Goal: Information Seeking & Learning: Learn about a topic

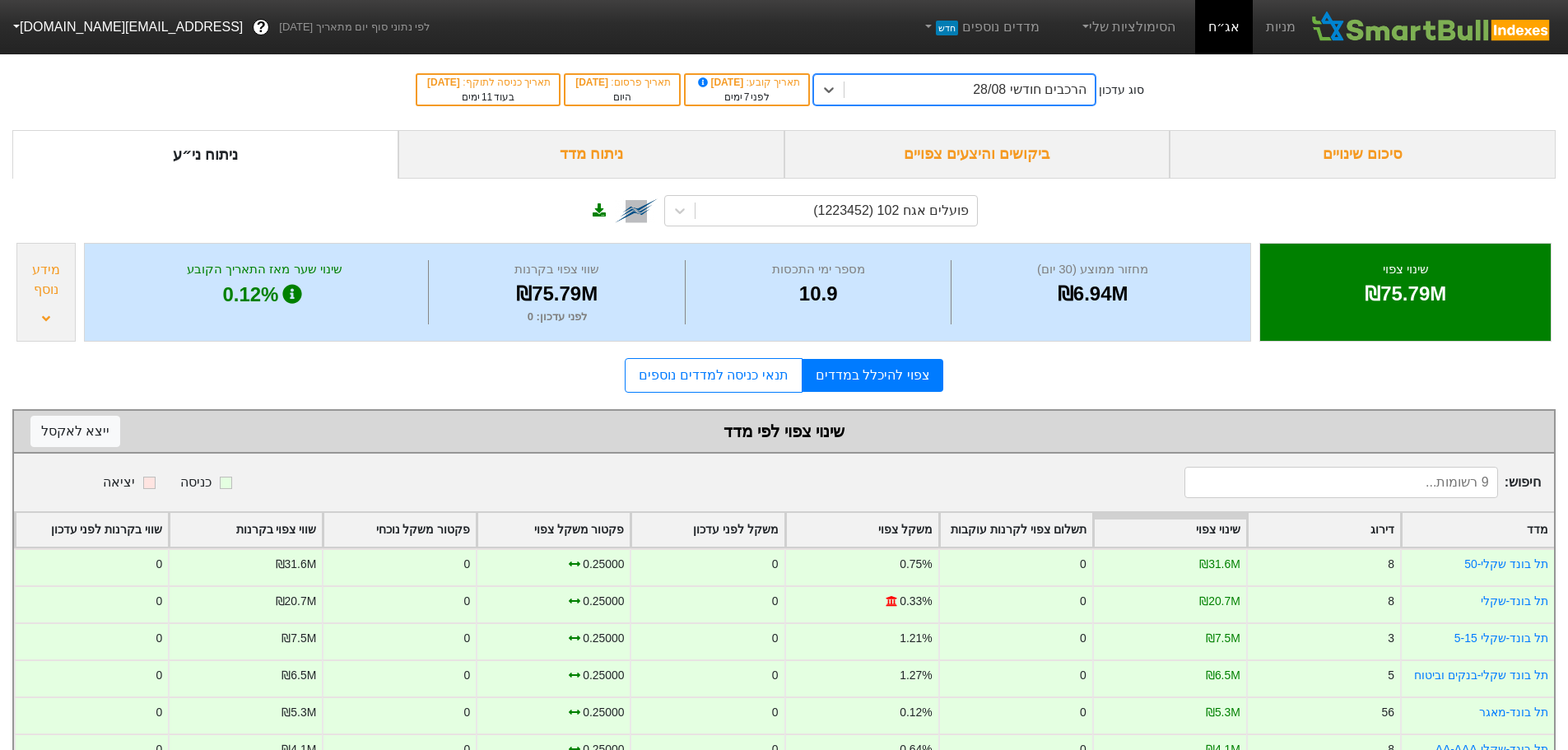
click at [994, 88] on div "הרכבים חודשי 28/08" at bounding box center [970, 89] width 250 height 29
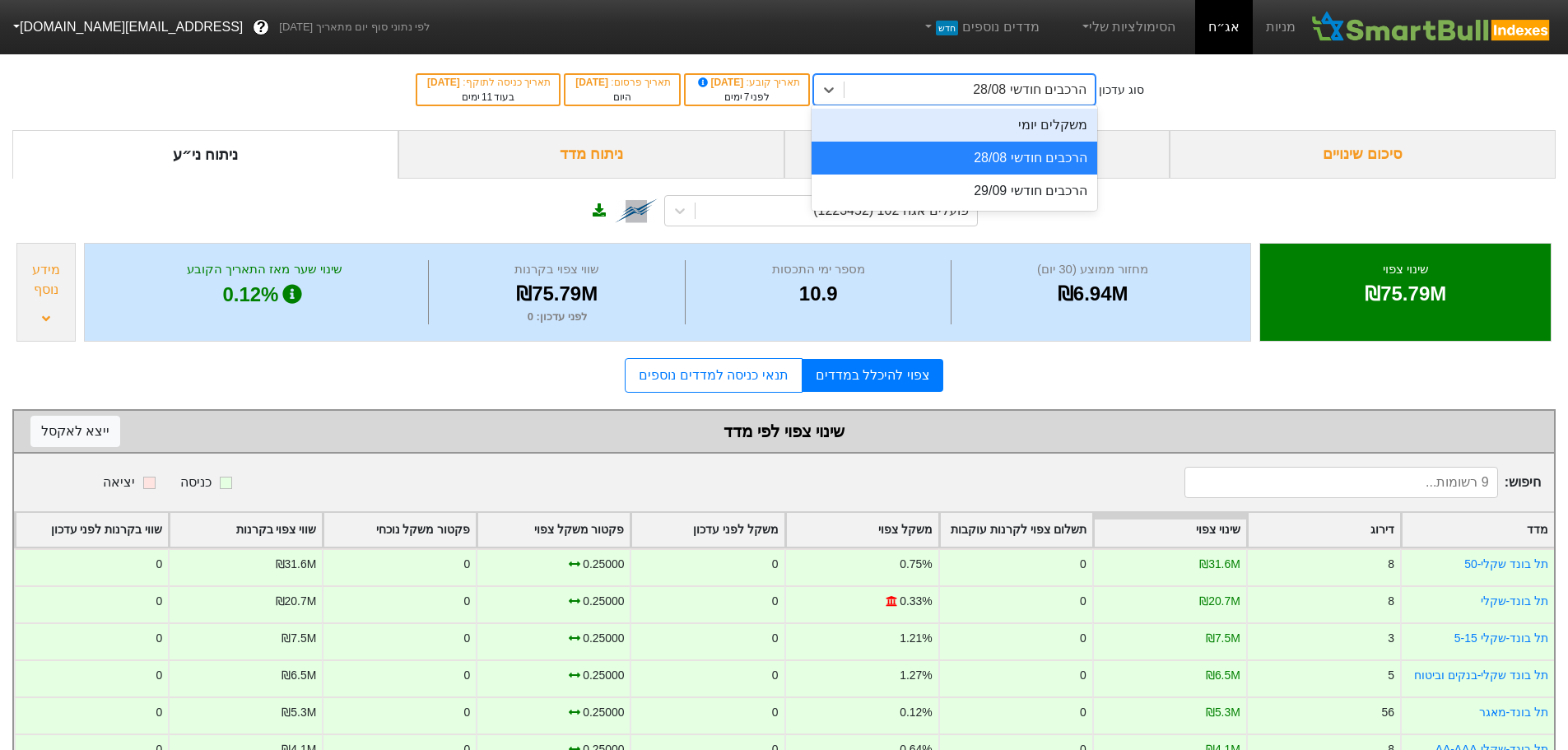
click at [986, 155] on div "הרכבים חודשי 28/08" at bounding box center [954, 157] width 285 height 33
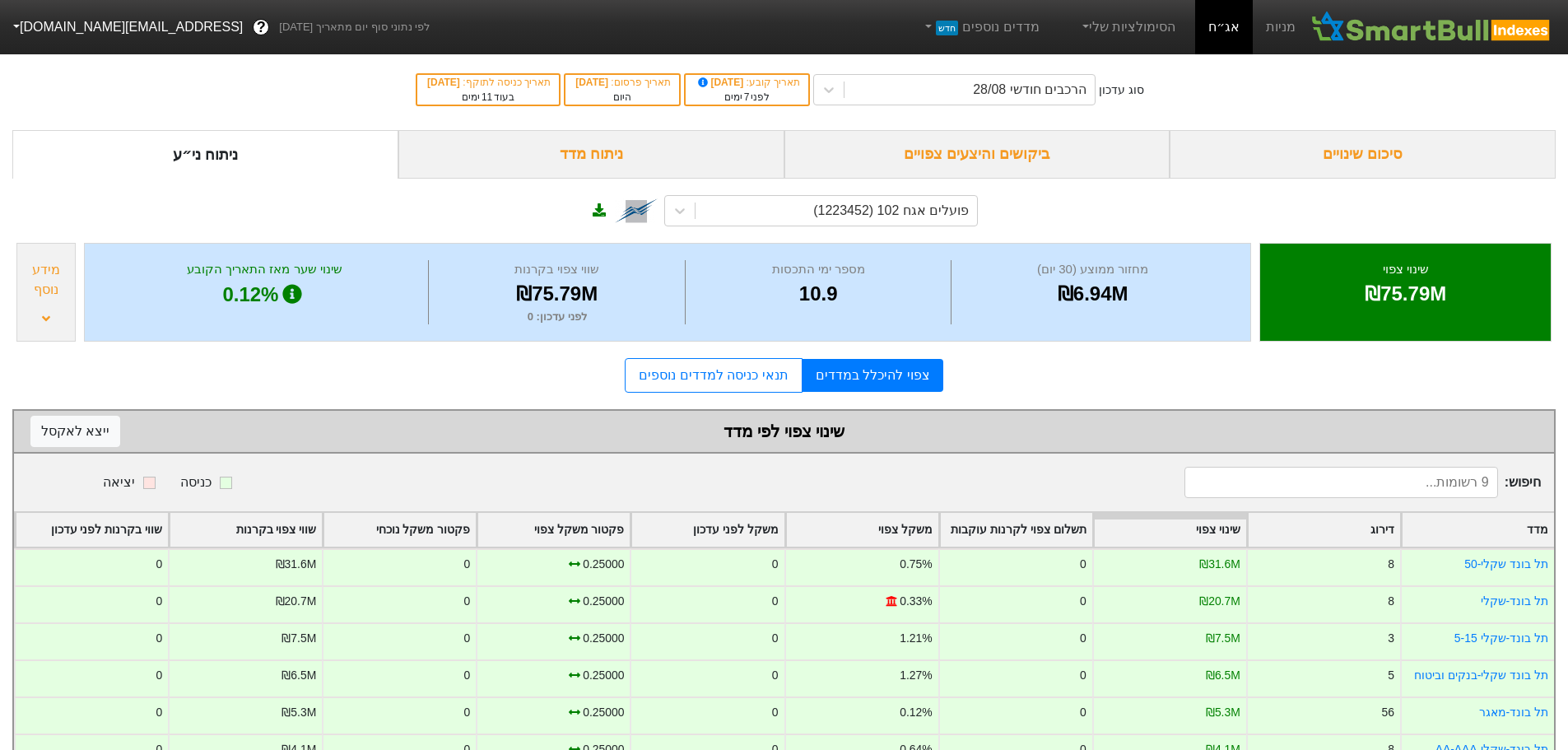
click at [989, 147] on div "ביקושים והיצעים צפויים" at bounding box center [976, 154] width 386 height 48
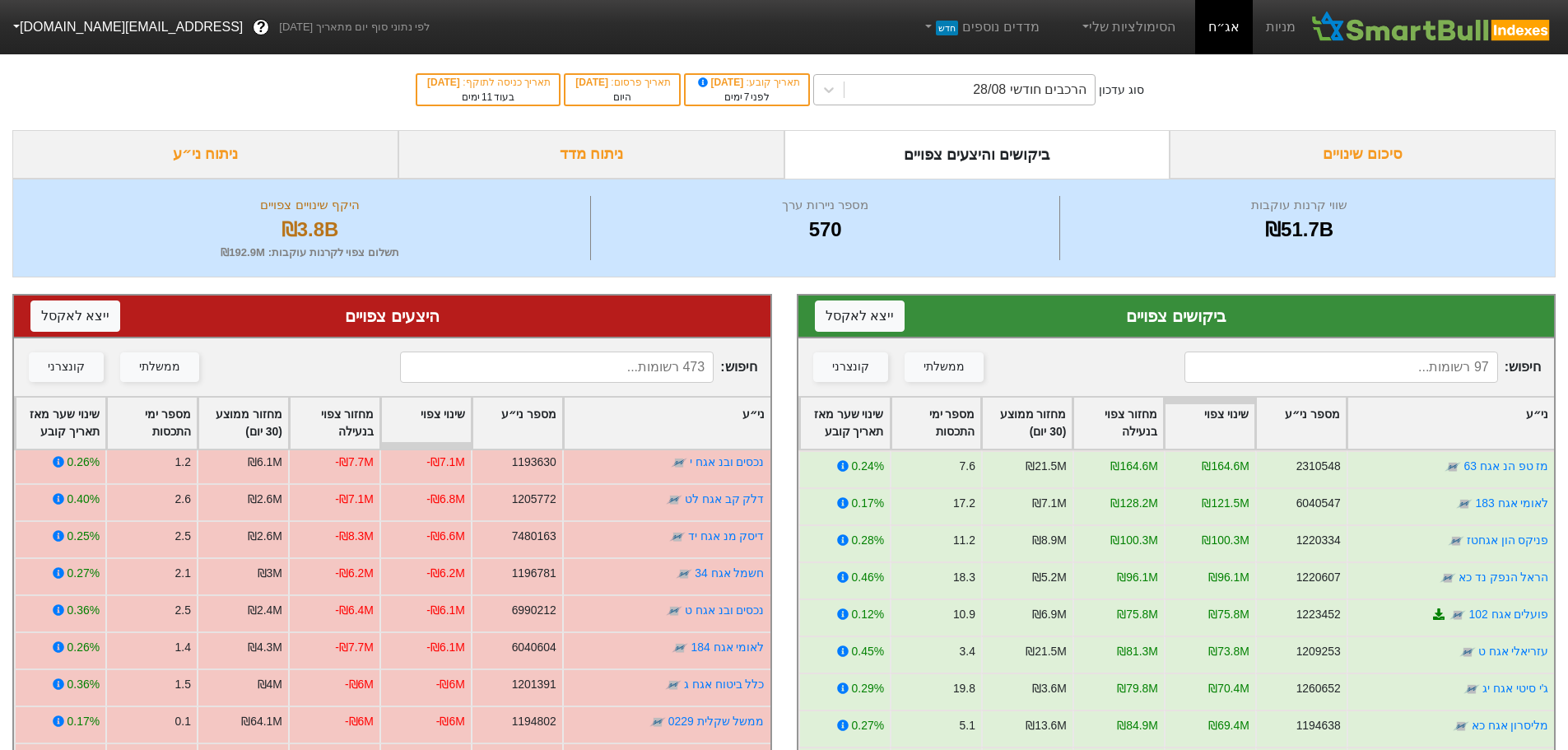
click at [1009, 92] on div "הרכבים חודשי 28/08" at bounding box center [1030, 89] width 114 height 20
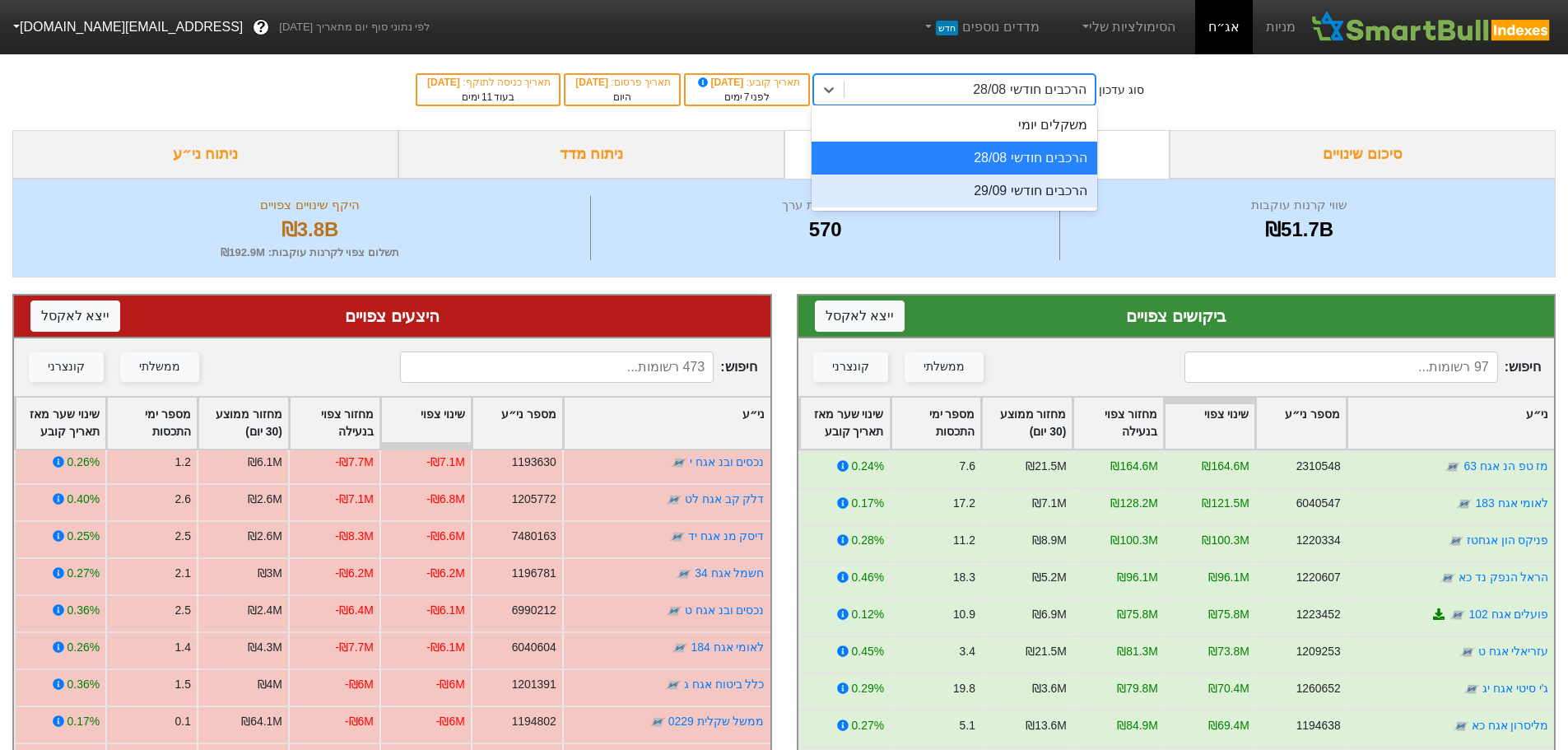
click at [996, 196] on div "הרכבים חודשי 29/09" at bounding box center [954, 191] width 285 height 33
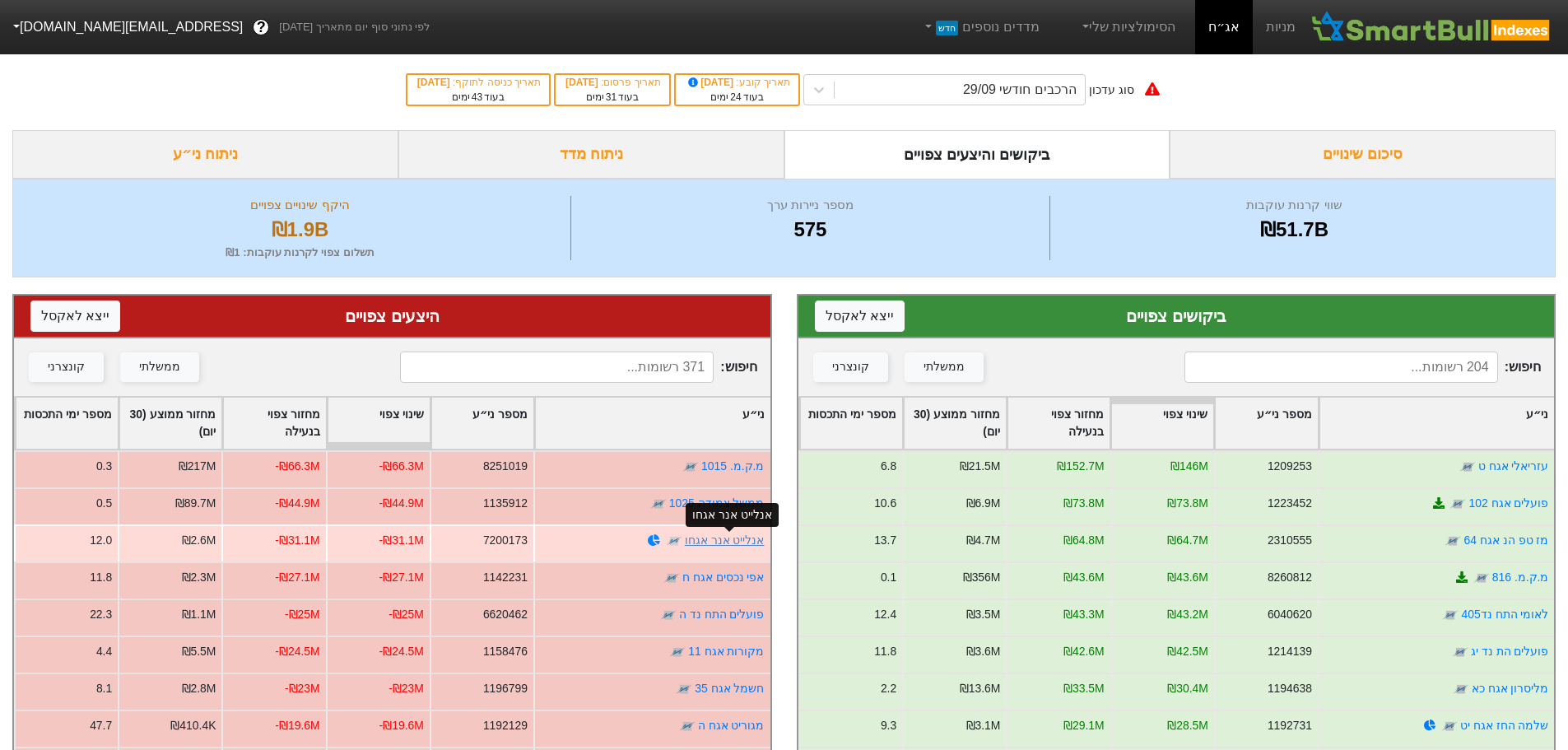
click at [728, 538] on link "אנלייט אנר אגחו" at bounding box center [724, 540] width 80 height 13
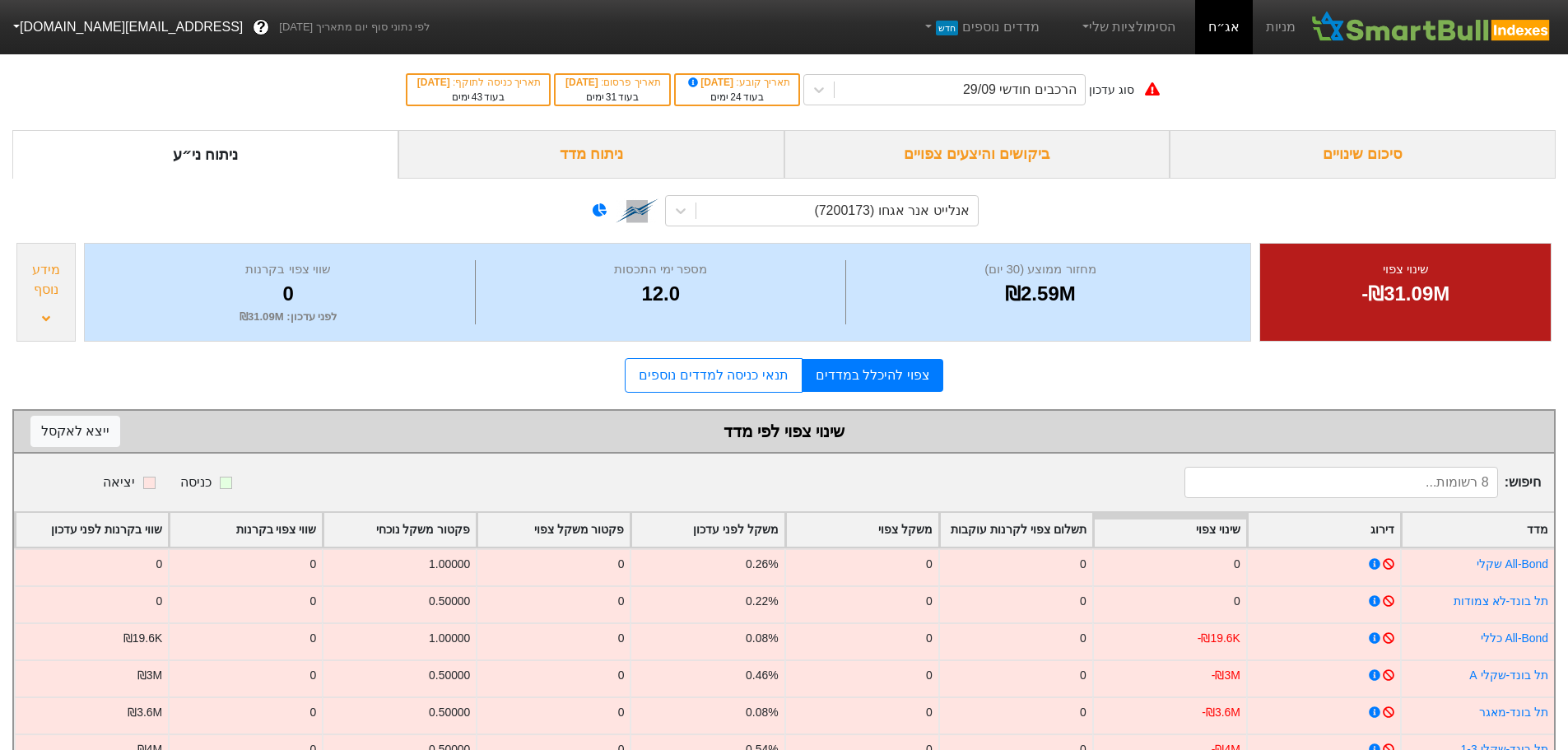
click at [1026, 157] on div "ביקושים והיצעים צפויים" at bounding box center [976, 154] width 386 height 48
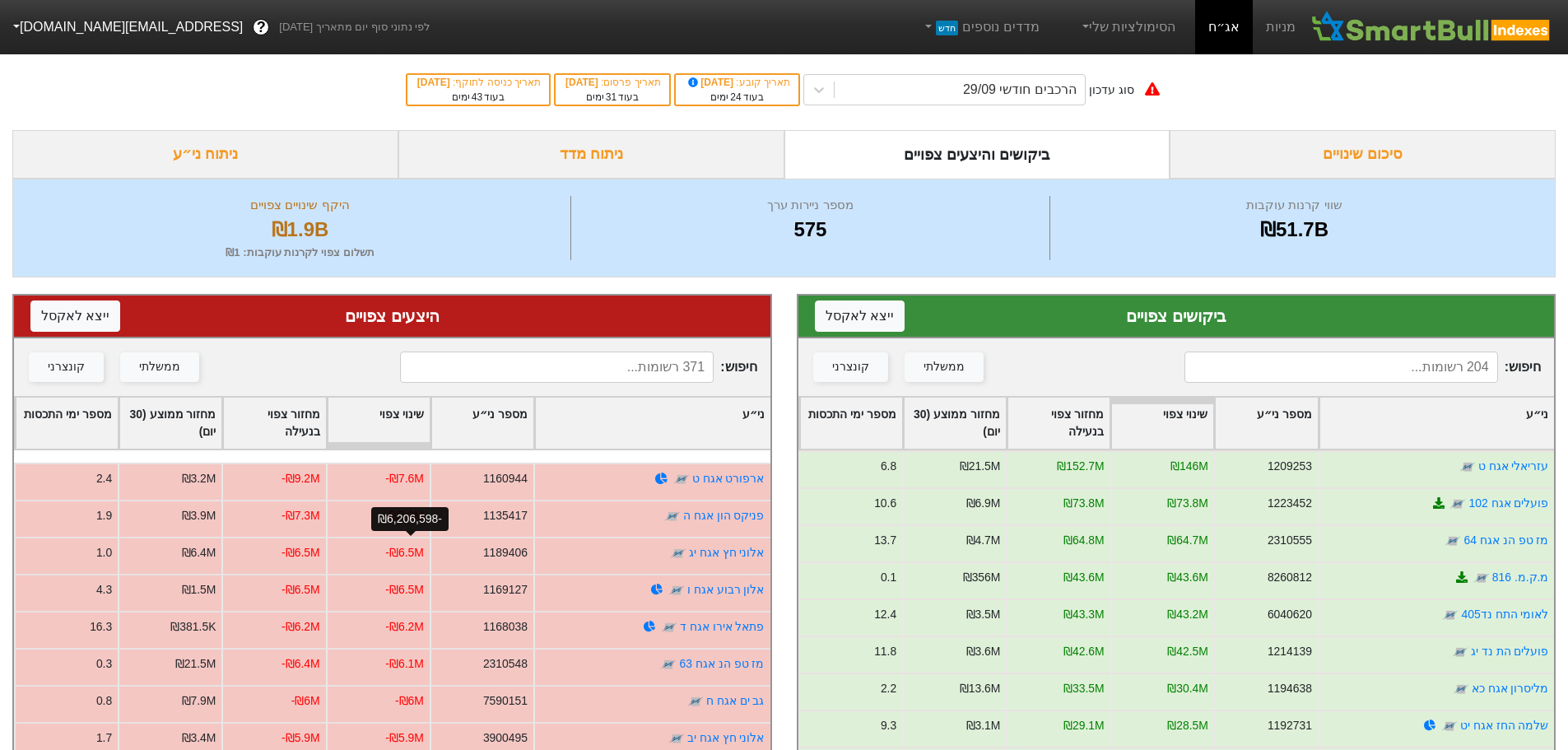
scroll to position [1070, 0]
